Goal: Check status

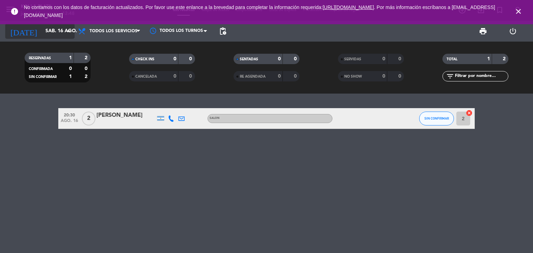
click at [47, 35] on input "sáb. 16 ago." at bounding box center [75, 31] width 66 height 12
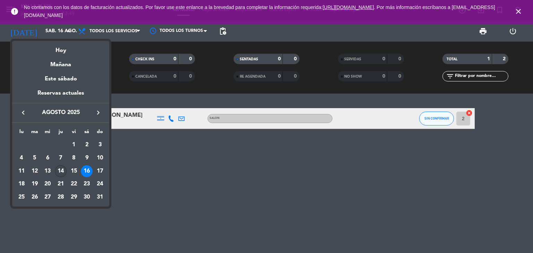
click at [61, 170] on div "14" at bounding box center [61, 171] width 12 height 12
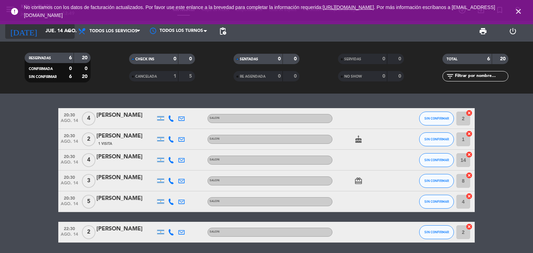
click at [49, 34] on input "jue. 14 ago." at bounding box center [75, 31] width 66 height 12
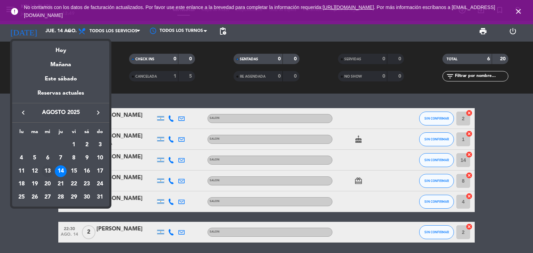
click at [47, 171] on div "13" at bounding box center [48, 171] width 12 height 12
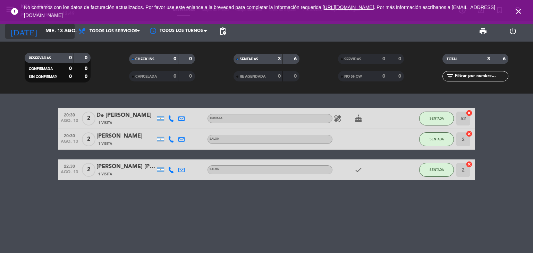
click at [46, 35] on input "mié. 13 ago." at bounding box center [75, 31] width 66 height 12
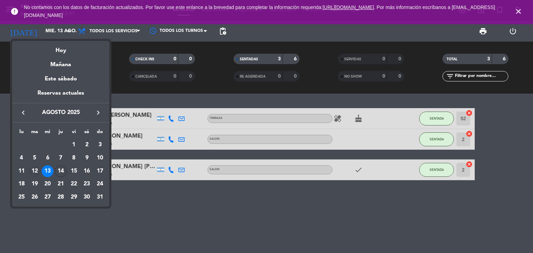
click at [35, 170] on div "12" at bounding box center [35, 171] width 12 height 12
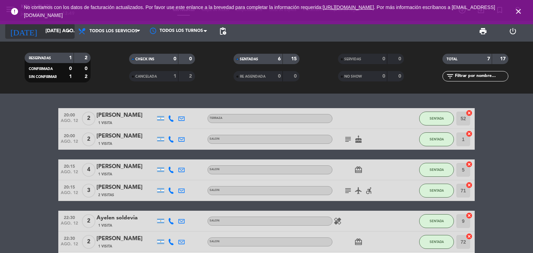
click at [42, 34] on input "[DATE] ago." at bounding box center [75, 31] width 66 height 12
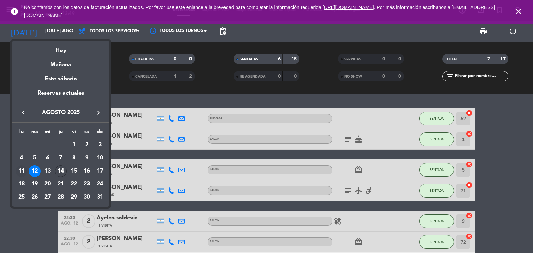
click at [22, 172] on div "11" at bounding box center [22, 171] width 12 height 12
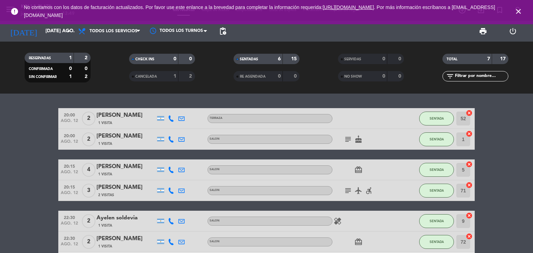
type input "lun. 11 ago."
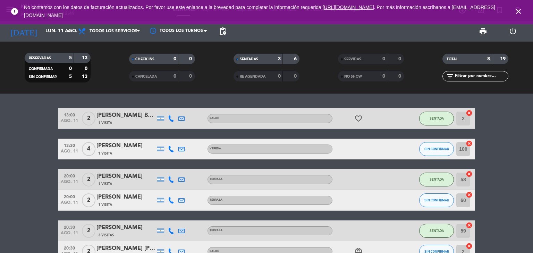
click at [471, 77] on input "text" at bounding box center [481, 76] width 54 height 8
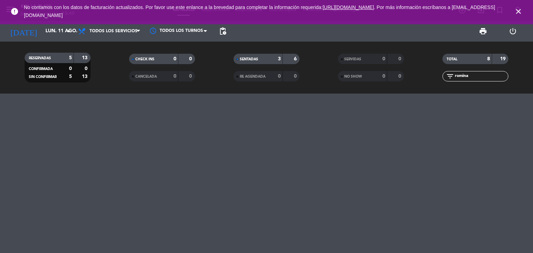
type input "romina"
click at [54, 34] on input "lun. 11 ago." at bounding box center [75, 31] width 66 height 12
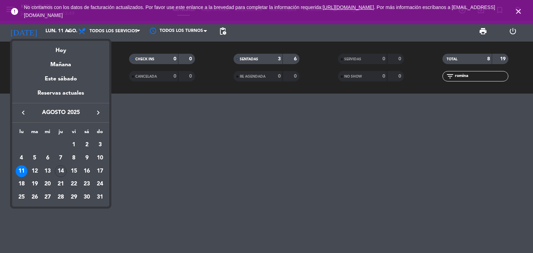
click at [67, 31] on div at bounding box center [266, 126] width 533 height 253
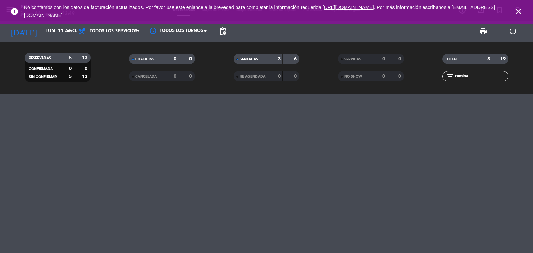
click at [67, 31] on icon "arrow_drop_down" at bounding box center [68, 31] width 8 height 8
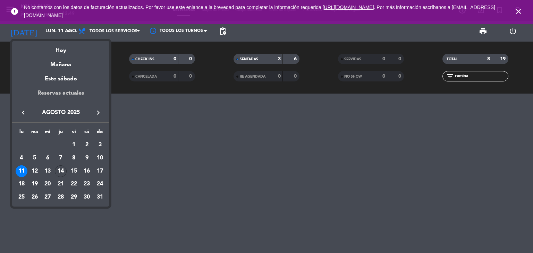
click at [61, 93] on div "Reservas actuales" at bounding box center [60, 96] width 97 height 14
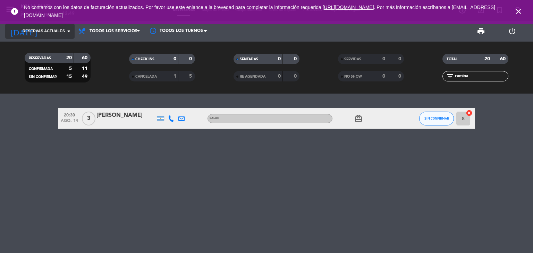
click at [65, 32] on icon "arrow_drop_down" at bounding box center [68, 31] width 8 height 8
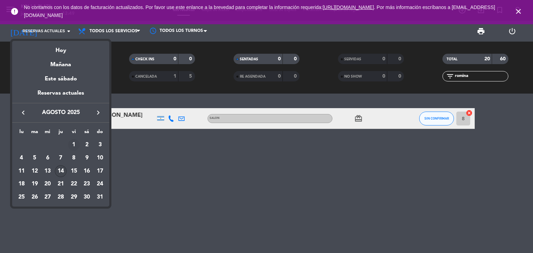
click at [77, 143] on div "1" at bounding box center [74, 145] width 12 height 12
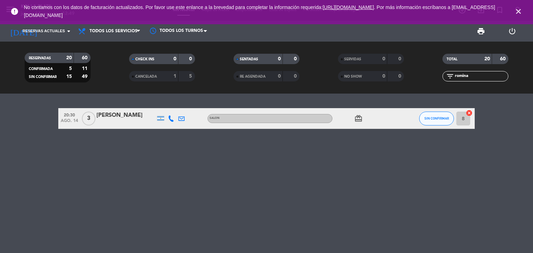
type input "vie. 1 ago."
